Goal: Task Accomplishment & Management: Complete application form

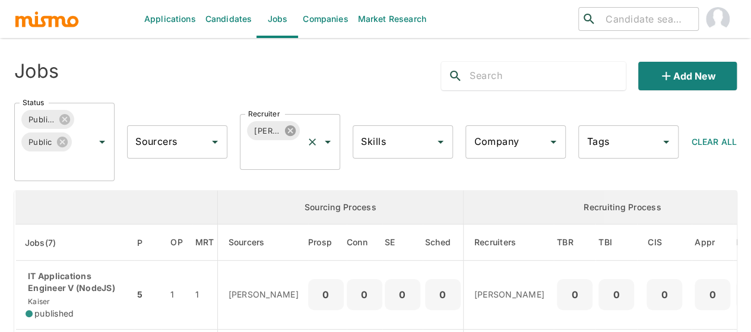
click at [287, 130] on icon at bounding box center [290, 130] width 11 height 11
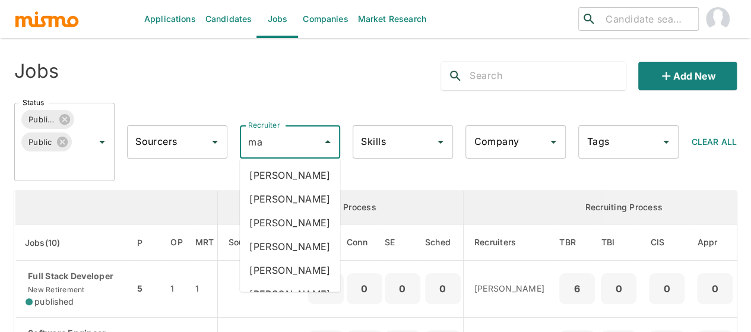
type input "mai"
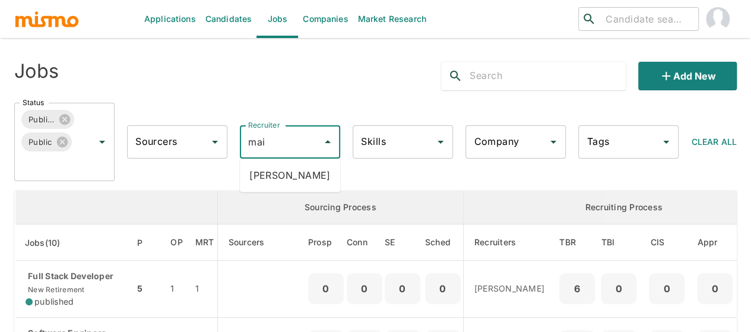
click at [271, 168] on li "[PERSON_NAME]" at bounding box center [290, 175] width 100 height 24
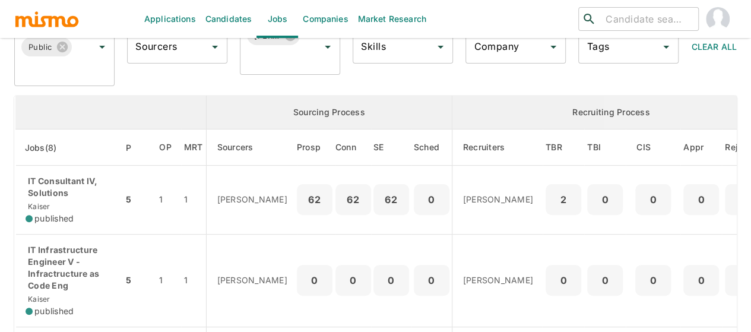
scroll to position [178, 0]
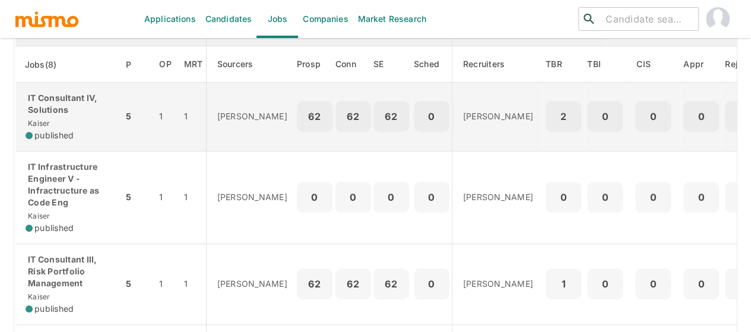
click at [31, 119] on span "Kaiser" at bounding box center [38, 123] width 25 height 9
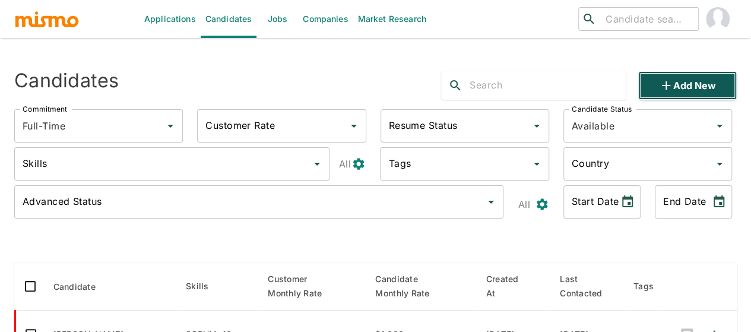
click at [701, 86] on button "Add new" at bounding box center [687, 85] width 99 height 29
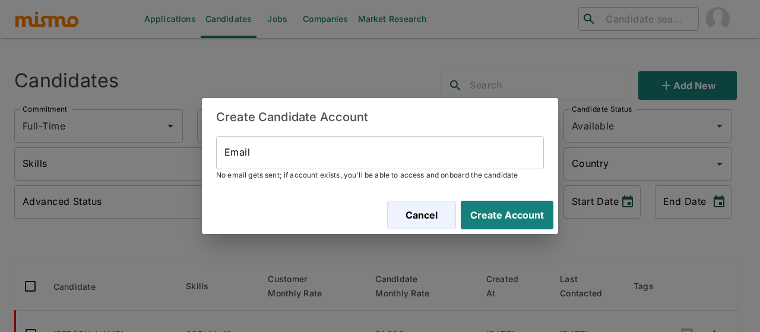
click at [302, 154] on input "Email" at bounding box center [380, 152] width 328 height 33
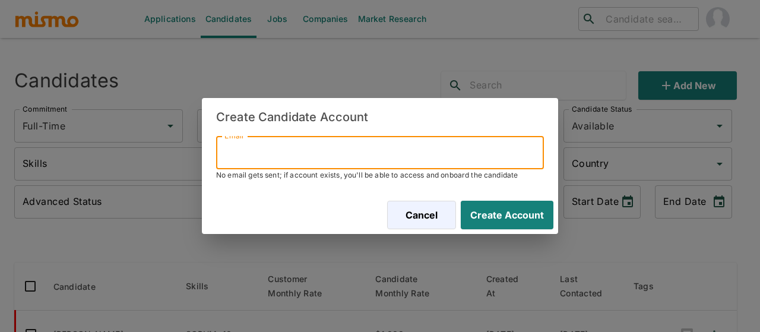
paste input "josegagu10@gmail.com"
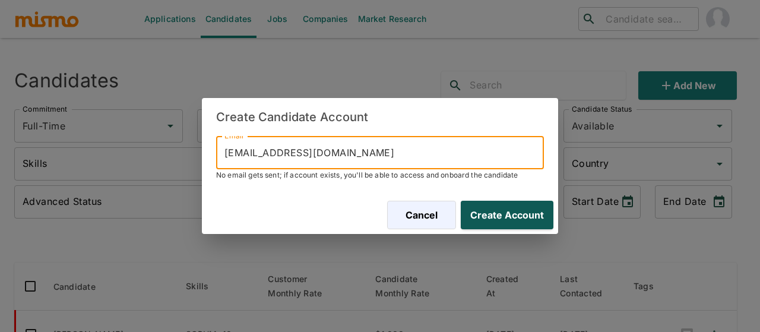
type input "josegagu10@gmail.com"
click at [484, 216] on button "Create Account" at bounding box center [504, 215] width 97 height 29
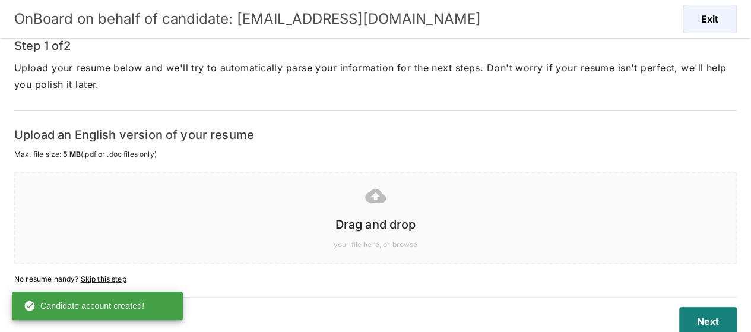
scroll to position [88, 0]
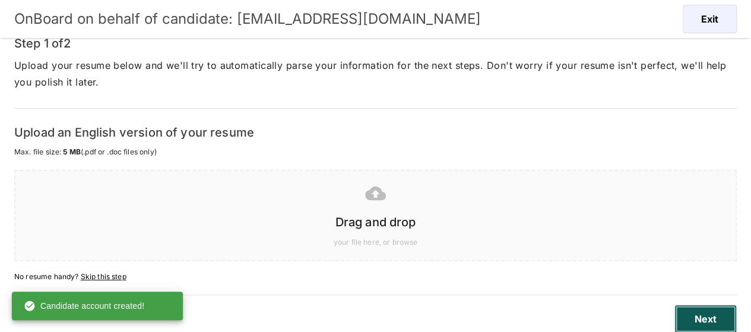
click at [712, 316] on button "Next" at bounding box center [706, 319] width 62 height 29
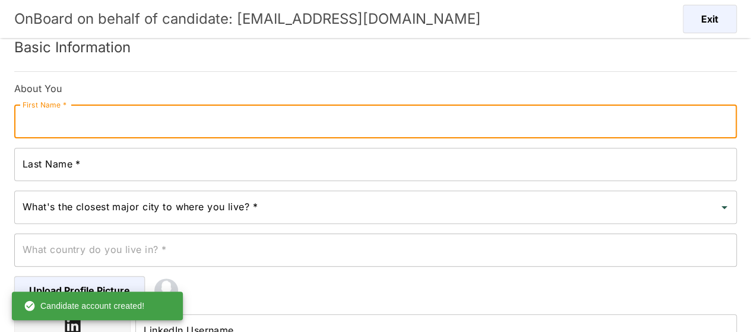
click at [60, 129] on input "First Name *" at bounding box center [375, 121] width 723 height 33
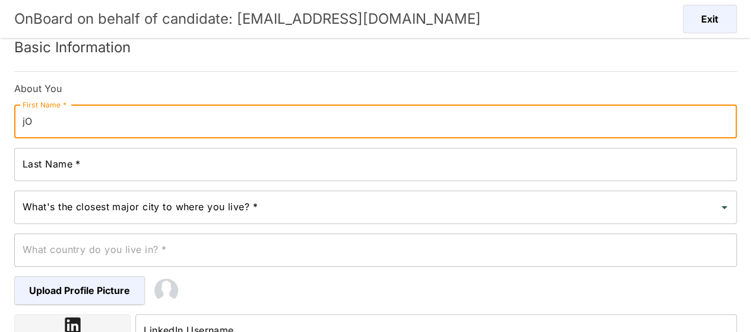
type input "j"
type input "Jose"
click at [52, 169] on input "Last Name *" at bounding box center [375, 164] width 723 height 33
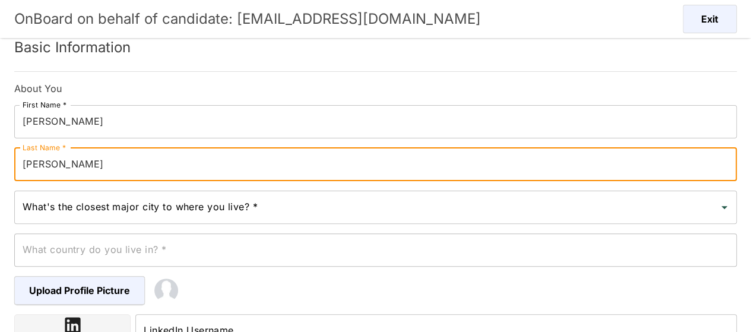
type input "Garcia"
click at [56, 205] on input "What's the closest major city to where you live? *" at bounding box center [367, 207] width 694 height 23
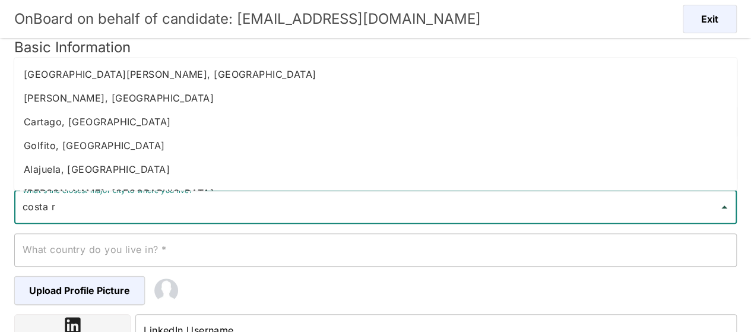
click at [72, 92] on li "Heredia, Costa Rica" at bounding box center [375, 98] width 723 height 24
type input "Heredia, Costa Rica"
type input "Costa Rica"
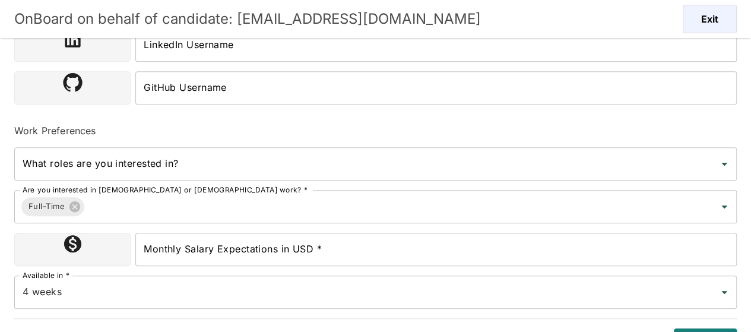
scroll to position [385, 0]
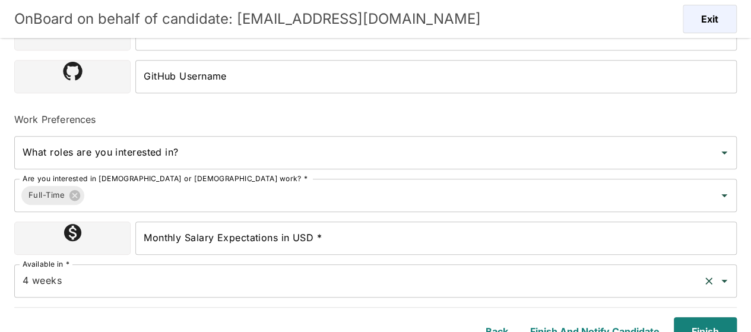
type input "Heredia, Costa Rica"
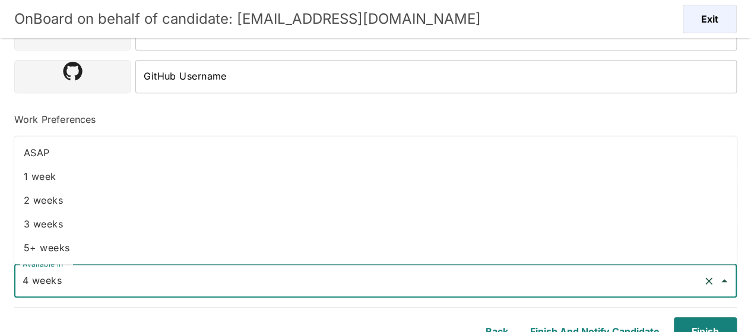
click at [82, 284] on input "4 weeks" at bounding box center [359, 281] width 679 height 23
click at [48, 192] on li "2 weeks" at bounding box center [375, 200] width 723 height 24
type input "2 weeks"
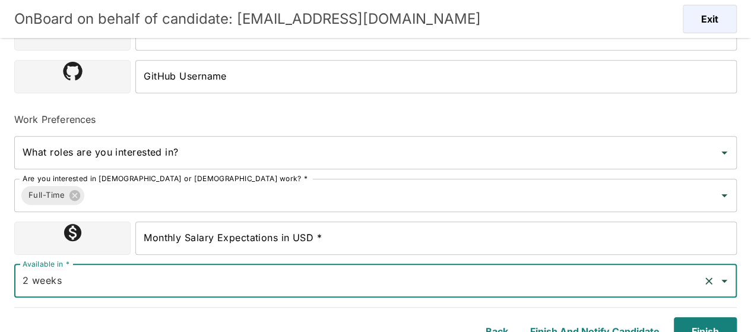
click at [174, 238] on input "Monthly Salary Expectations in USD *" at bounding box center [435, 237] width 601 height 33
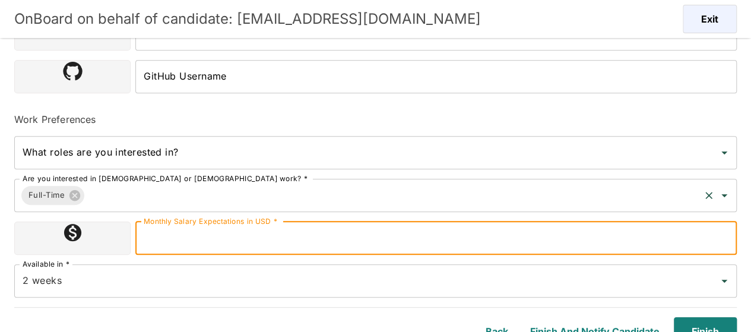
type input "2300000"
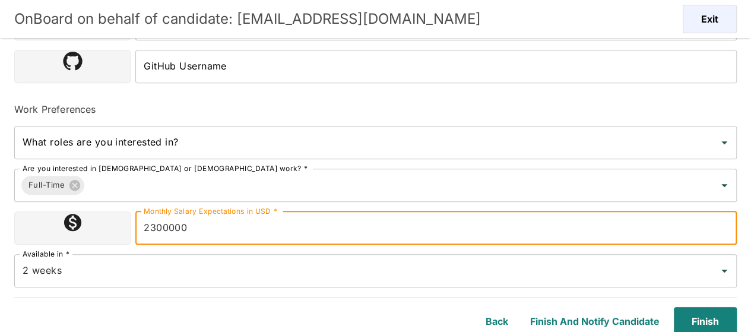
scroll to position [398, 0]
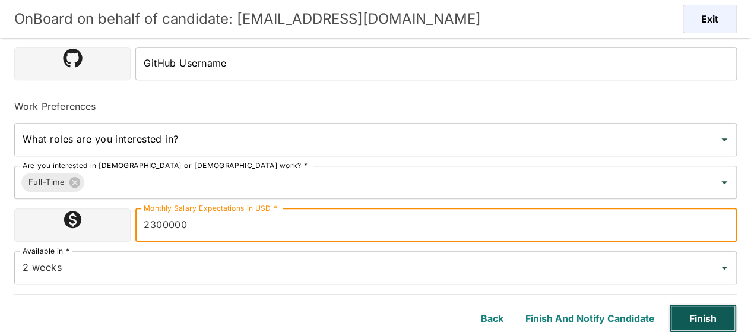
click at [689, 320] on button "Finish" at bounding box center [703, 318] width 68 height 29
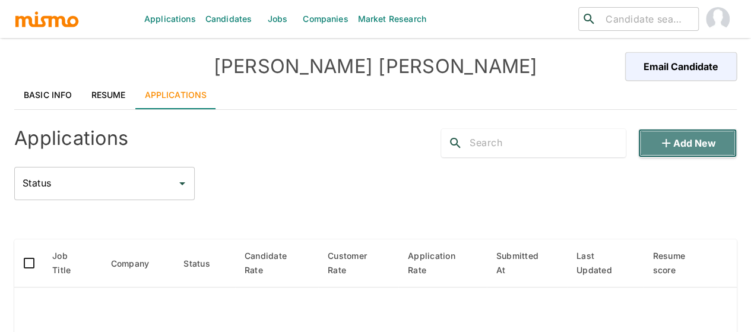
click at [661, 140] on icon "button" at bounding box center [666, 143] width 14 height 14
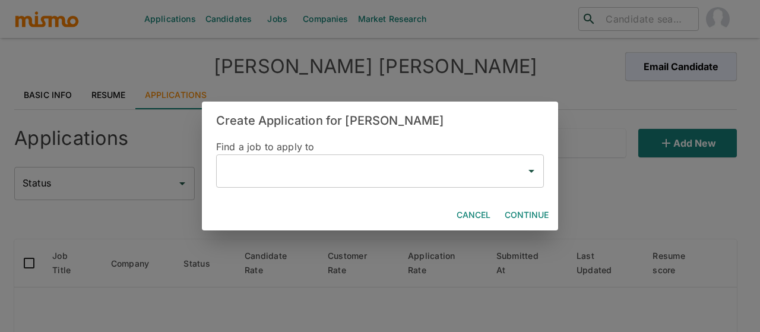
click at [265, 181] on input "text" at bounding box center [370, 171] width 299 height 23
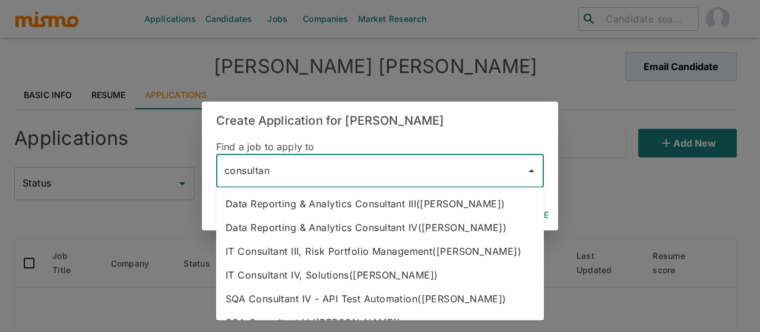
click at [290, 269] on li "IT Consultant IV, Solutions(Kaiser)" at bounding box center [380, 275] width 328 height 24
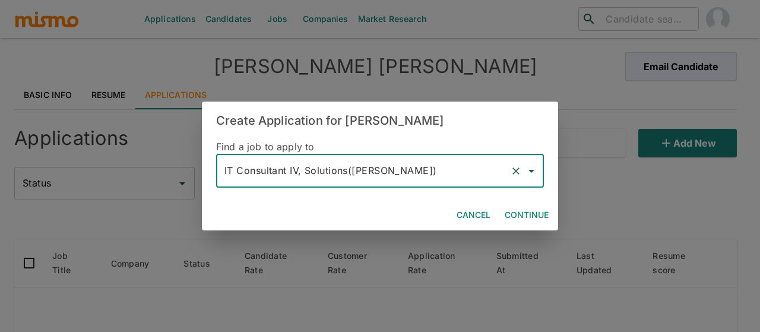
type input "IT Consultant IV, Solutions(Kaiser)"
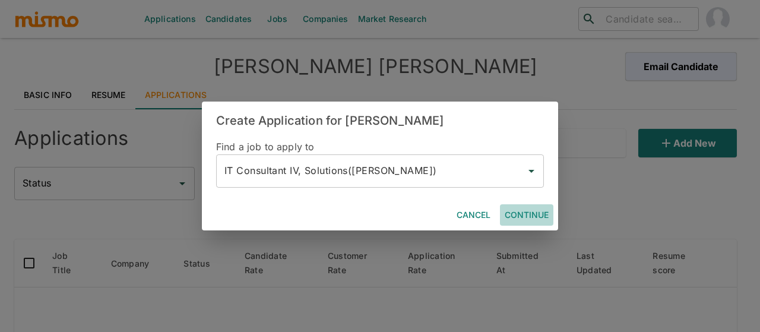
click at [524, 217] on button "Continue" at bounding box center [526, 215] width 53 height 22
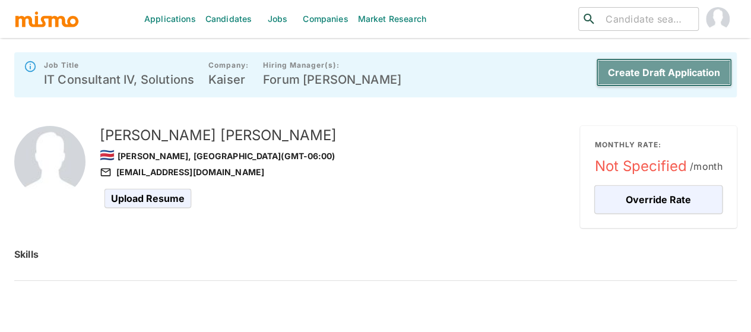
click at [691, 72] on button "Create Draft Application" at bounding box center [664, 72] width 136 height 29
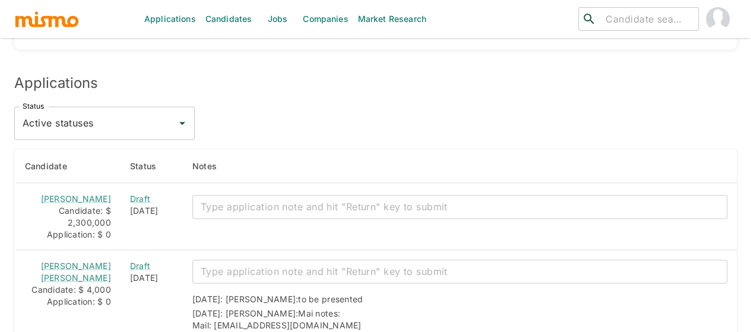
scroll to position [1128, 0]
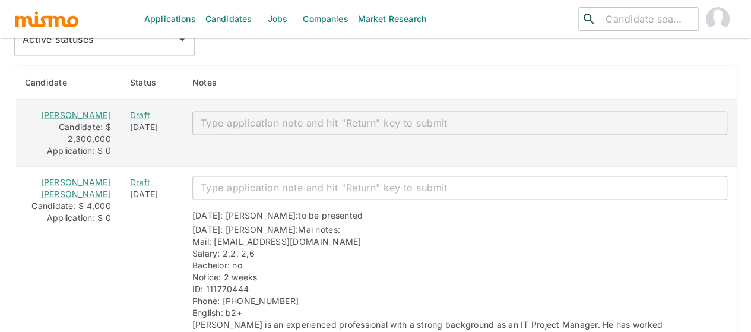
click at [55, 110] on link "Jose Garcia" at bounding box center [76, 115] width 70 height 10
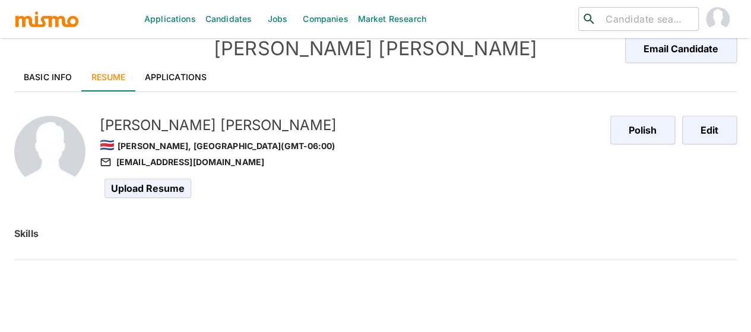
scroll to position [29, 0]
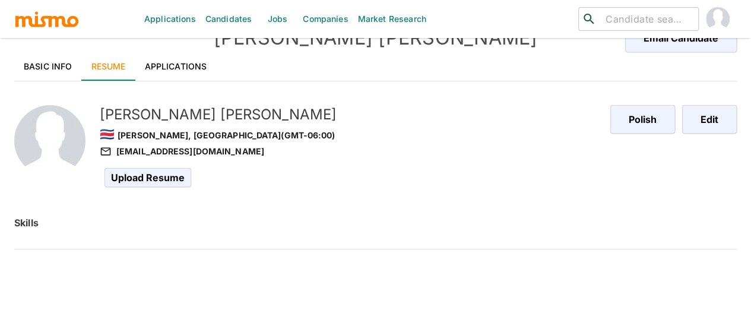
click at [38, 72] on link "Basic Info" at bounding box center [48, 66] width 68 height 29
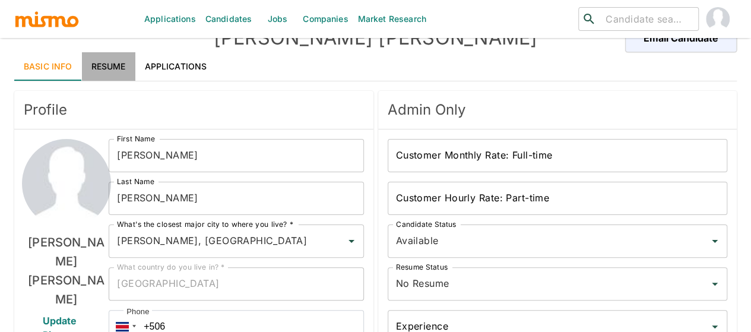
click at [120, 65] on link "Resume" at bounding box center [108, 66] width 53 height 29
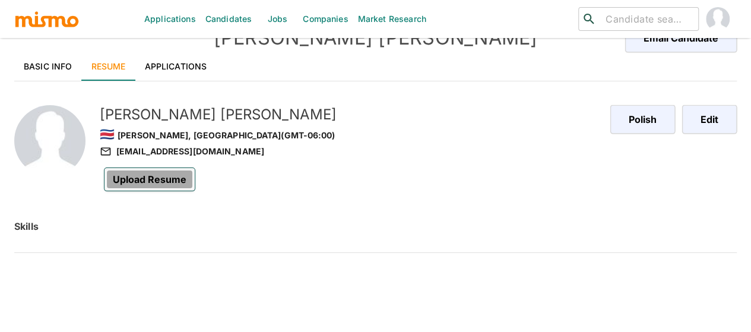
click at [166, 173] on span "Upload Resume" at bounding box center [150, 179] width 90 height 23
click at [0, 0] on input "Upload Resume" at bounding box center [0, 0] width 0 height 0
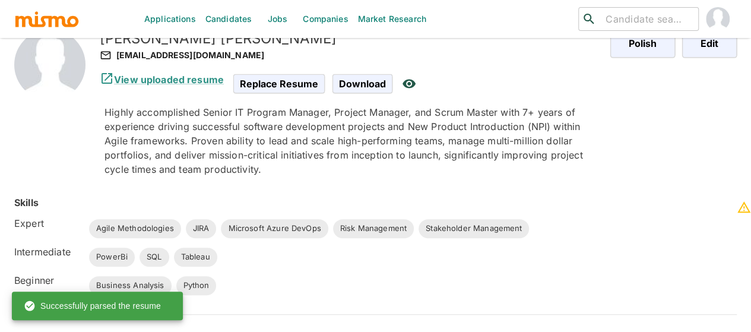
scroll to position [0, 0]
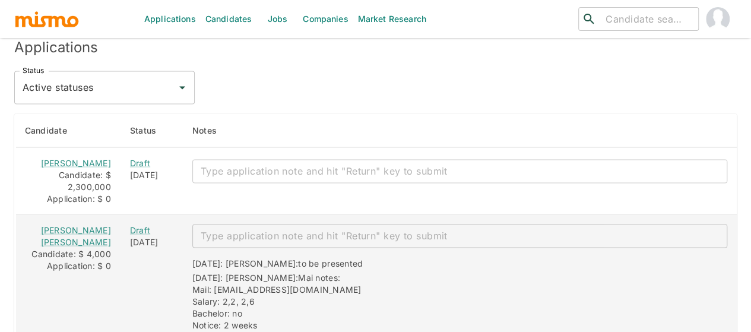
scroll to position [1009, 0]
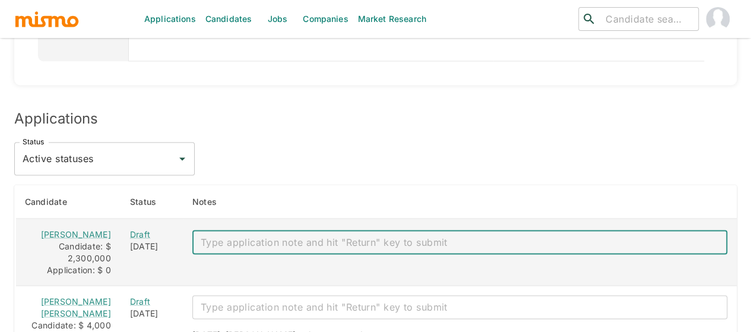
click at [210, 235] on textarea "enhanced table" at bounding box center [460, 242] width 518 height 14
paste textarea "Mai notes: Mail: [EMAIL_ADDRESS][DOMAIN_NAME] Salary: 2,3 Bachelor: no Notice: …"
type textarea "Mai notes: Mail: [EMAIL_ADDRESS][DOMAIN_NAME] Salary: 2,3 Bachelor: no Notice: …"
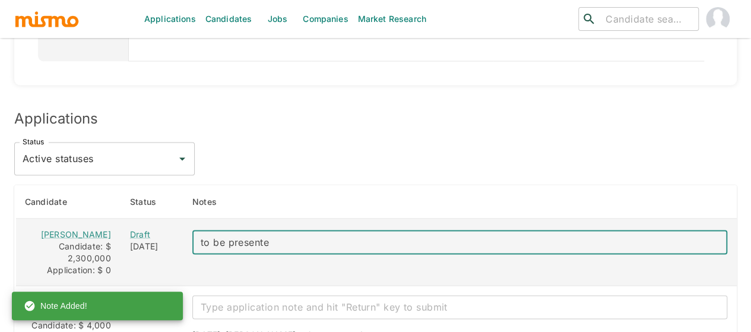
type textarea "to be presented"
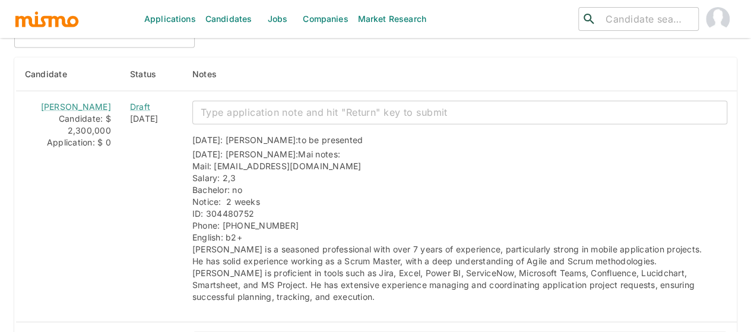
scroll to position [1146, 0]
